Goal: Task Accomplishment & Management: Manage account settings

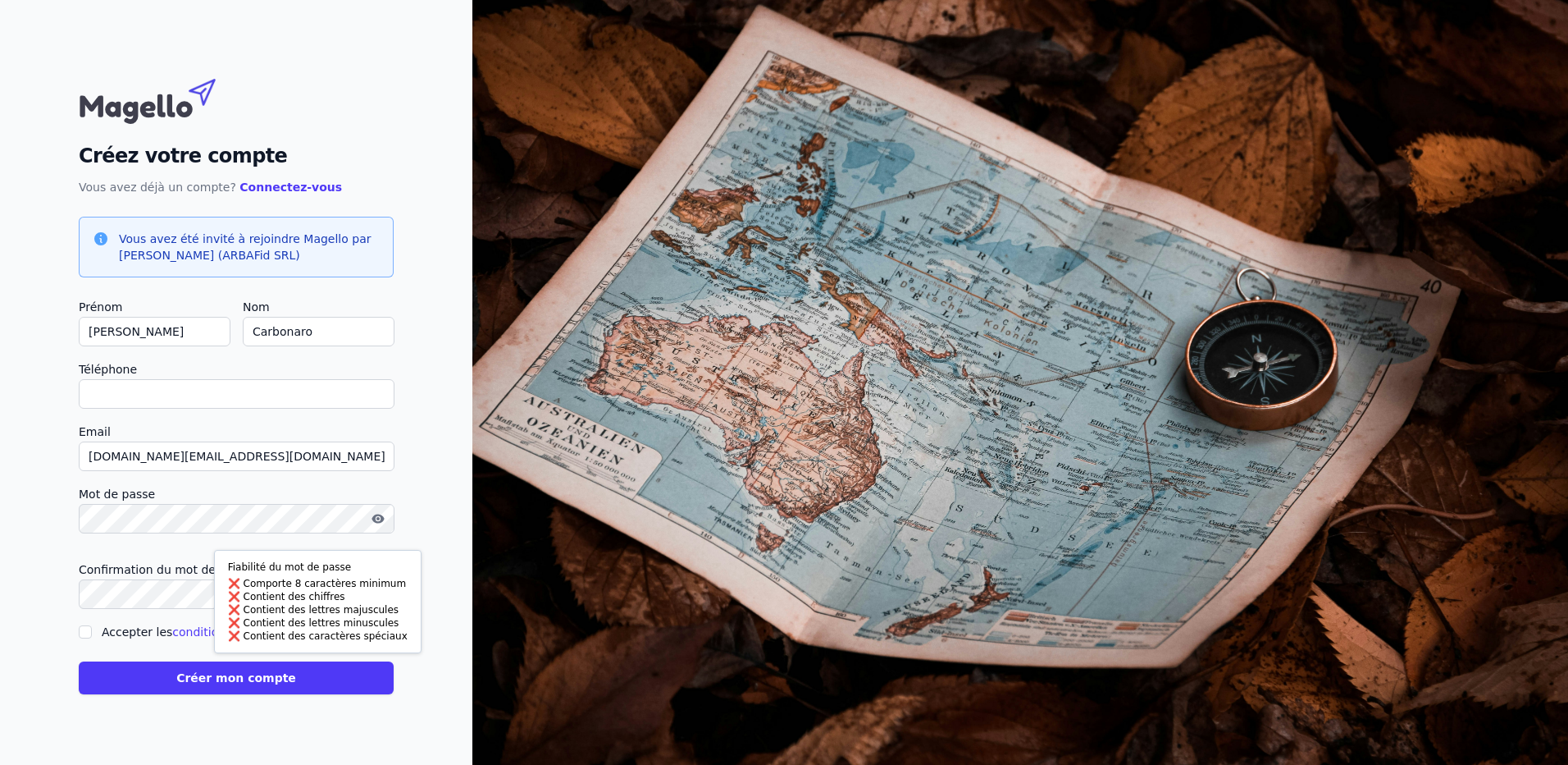
checkbox input "false"
click at [377, 597] on icon "button" at bounding box center [377, 593] width 12 height 9
click at [372, 520] on icon "button" at bounding box center [378, 519] width 13 height 13
click at [0, 518] on html "Fiabilité du mot de passe Comporte 8 caractères minimum Contient des chiffres C…" at bounding box center [784, 382] width 1568 height 765
click at [268, 187] on link "Connectez-vous" at bounding box center [291, 188] width 102 height 13
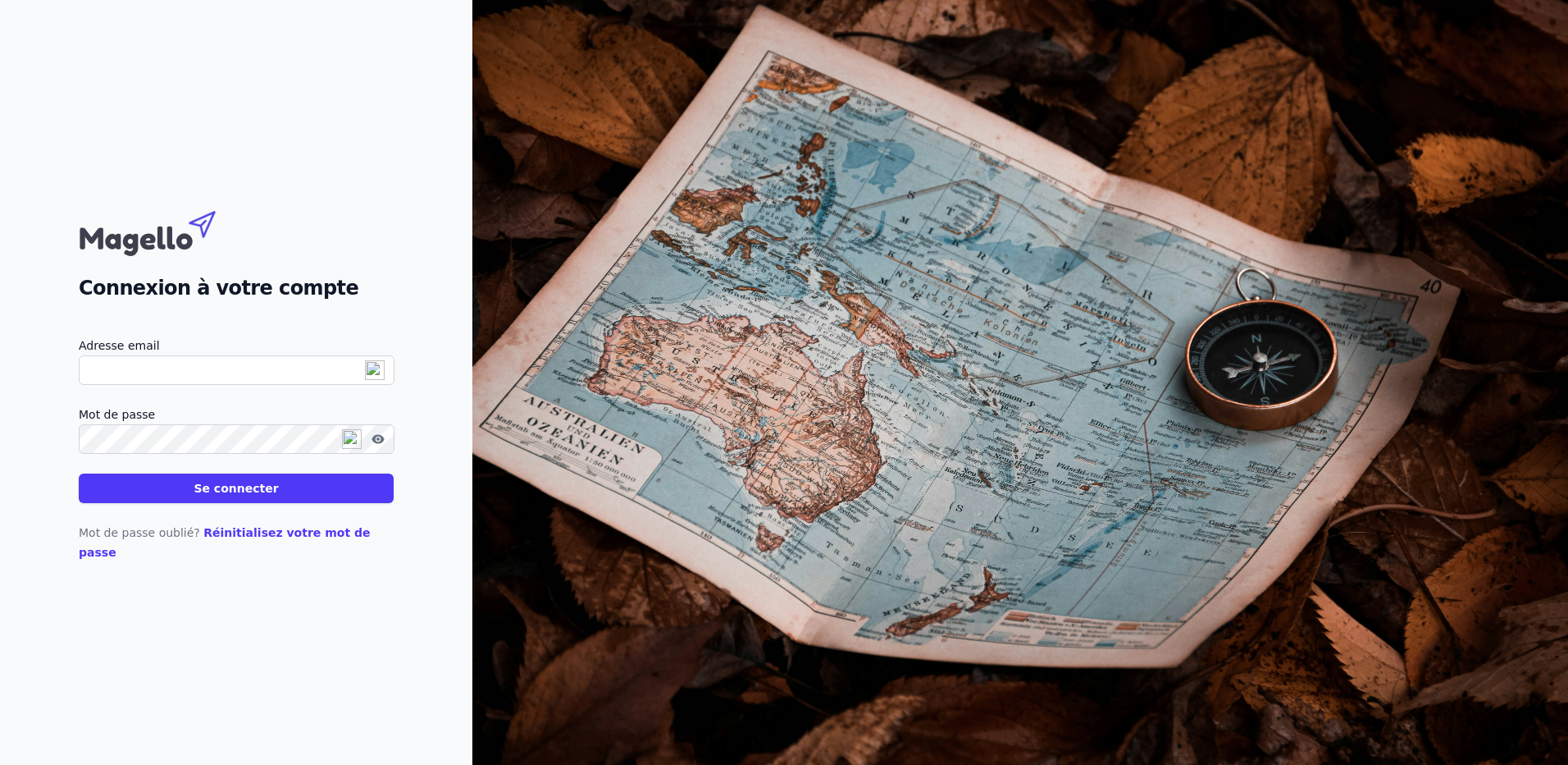
type input "[DOMAIN_NAME][EMAIL_ADDRESS][DOMAIN_NAME]"
click at [219, 499] on button "Se connecter" at bounding box center [235, 488] width 315 height 30
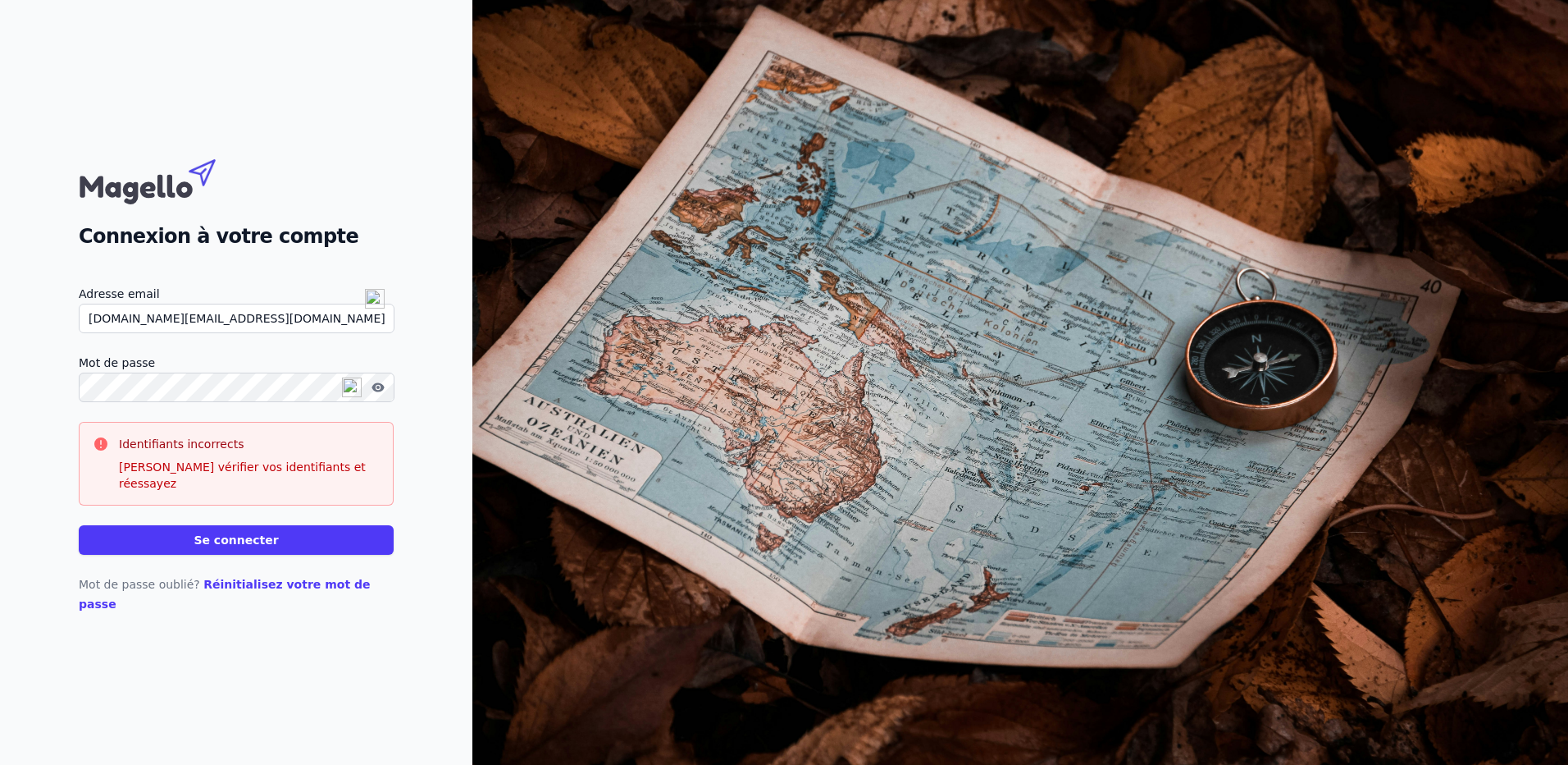
click at [377, 389] on icon "button" at bounding box center [378, 387] width 3 height 3
click at [0, 416] on div "Connexion à votre compte Adresse email [DOMAIN_NAME][EMAIL_ADDRESS][DOMAIN_NAME…" at bounding box center [236, 382] width 472 height 765
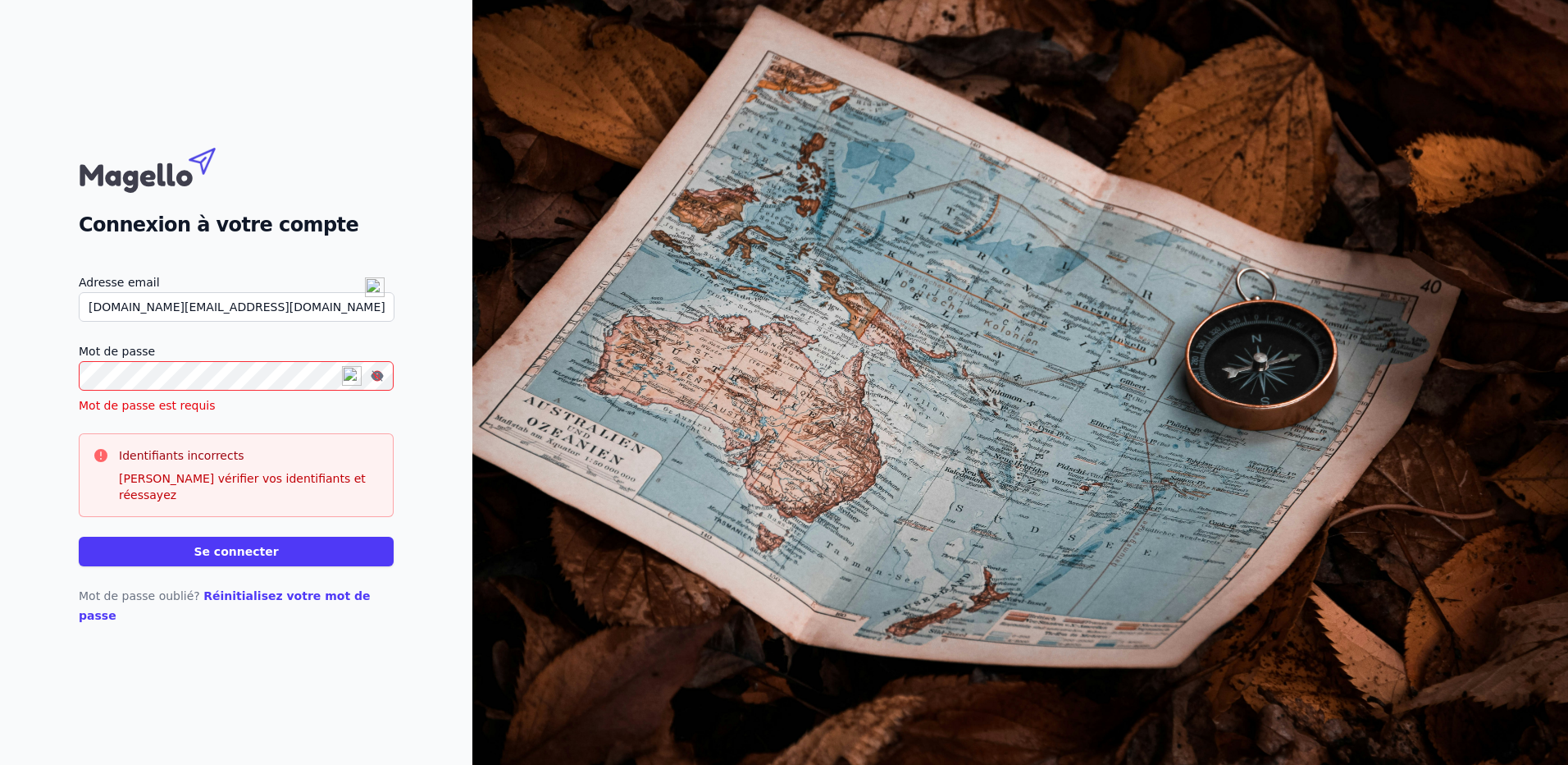
click at [249, 671] on div "Connexion à votre compte Adresse email [DOMAIN_NAME][EMAIL_ADDRESS][DOMAIN_NAME…" at bounding box center [236, 382] width 472 height 765
drag, startPoint x: 249, startPoint y: 671, endPoint x: 220, endPoint y: 594, distance: 82.3
click at [220, 594] on link "Réinitialisez votre mot de passe" at bounding box center [225, 606] width 292 height 33
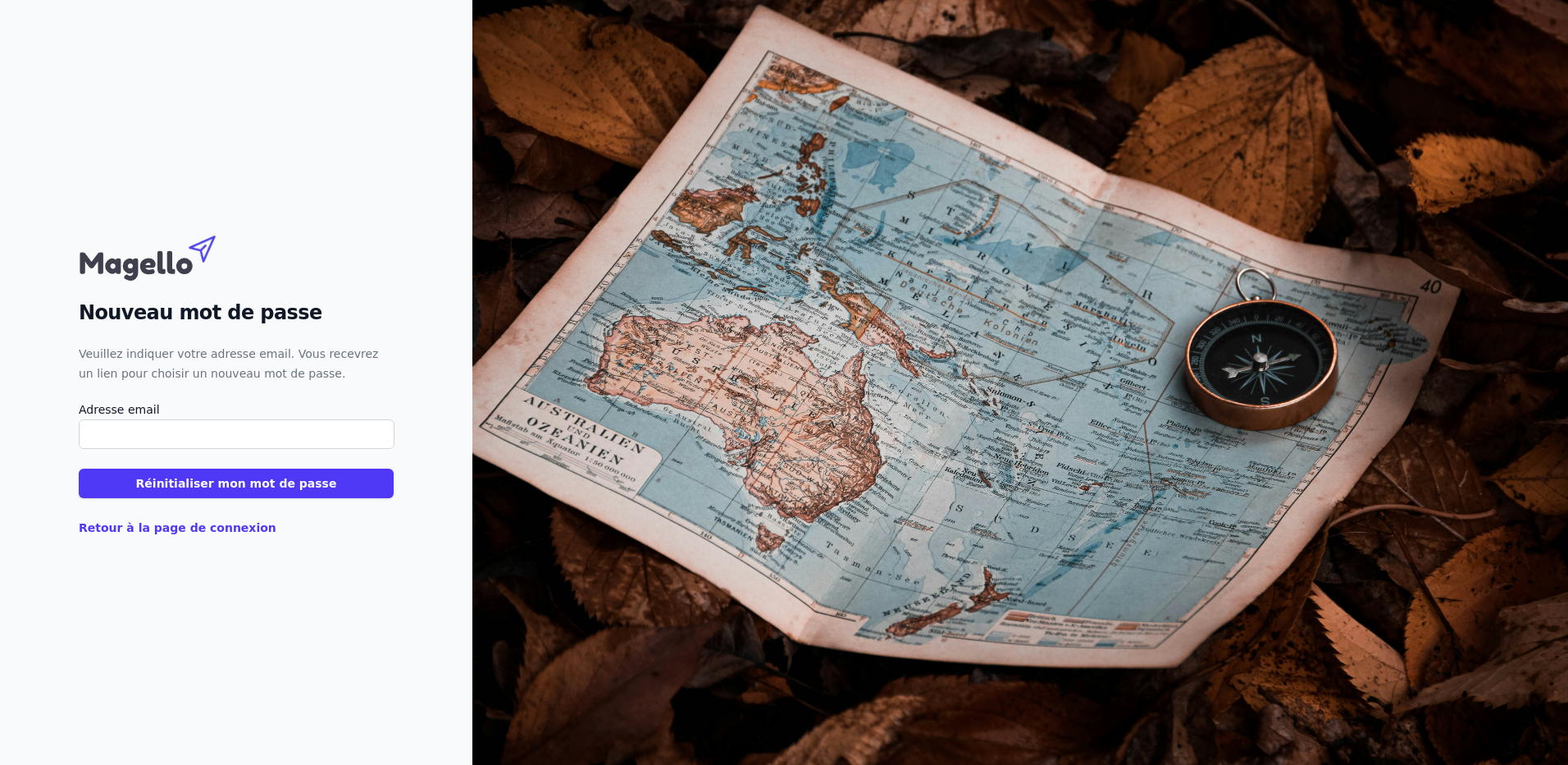
click at [127, 431] on input "Adresse email" at bounding box center [236, 435] width 315 height 30
type input "[DOMAIN_NAME][EMAIL_ADDRESS][DOMAIN_NAME]"
click at [213, 482] on button "Réinitialiser mon mot de passe" at bounding box center [235, 483] width 315 height 30
